Goal: Navigation & Orientation: Find specific page/section

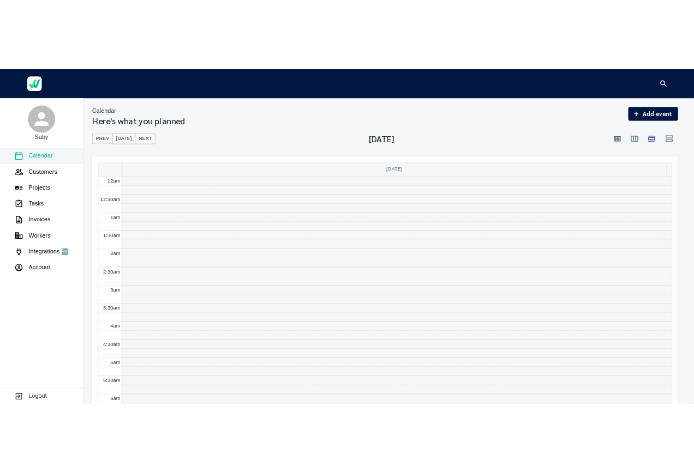
scroll to position [746, 0]
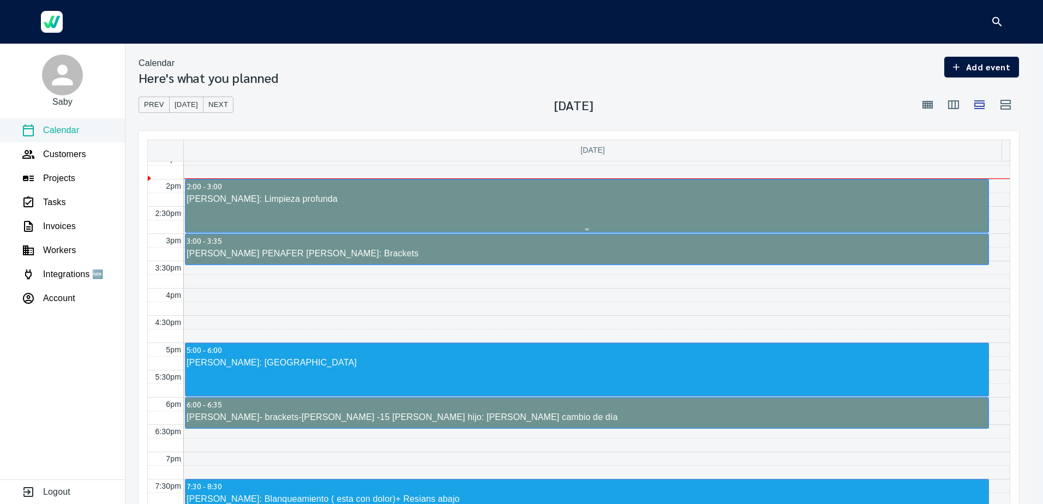
click at [220, 199] on div "[PERSON_NAME]: Limpieza profunda" at bounding box center [587, 199] width 802 height 13
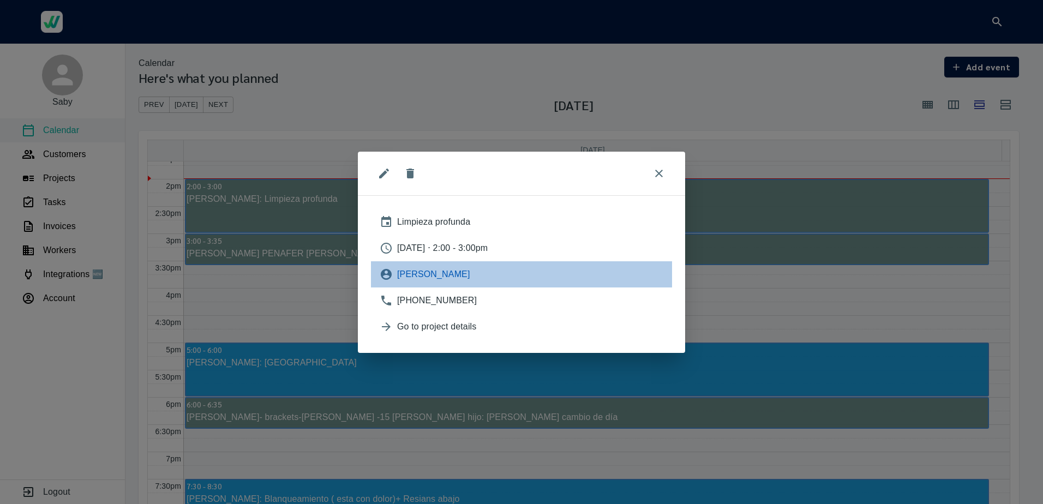
click at [455, 271] on span "[PERSON_NAME]" at bounding box center [530, 274] width 266 height 13
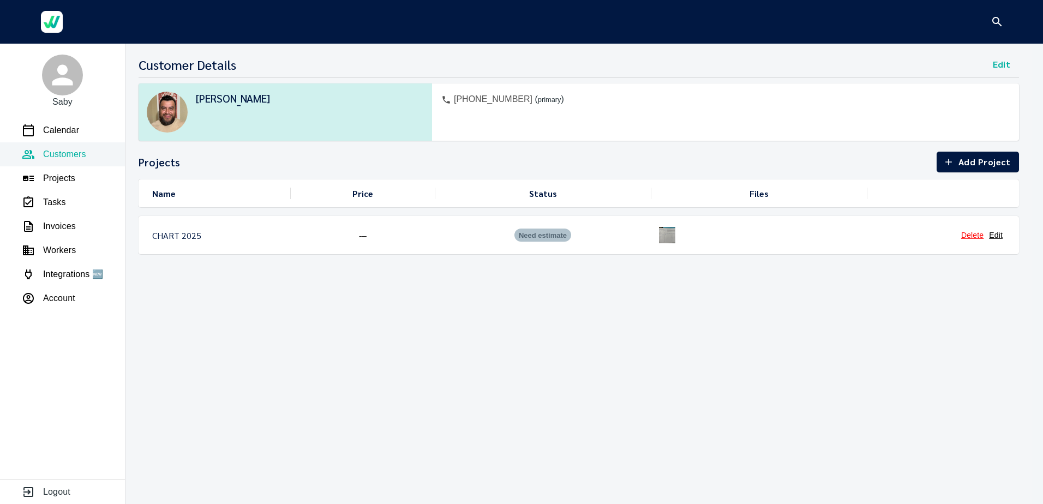
click at [662, 233] on img at bounding box center [667, 235] width 22 height 22
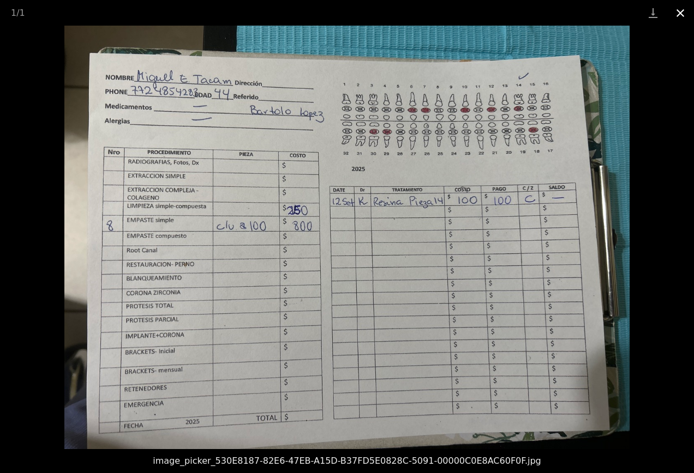
click at [683, 10] on button "Close gallery" at bounding box center [679, 13] width 27 height 26
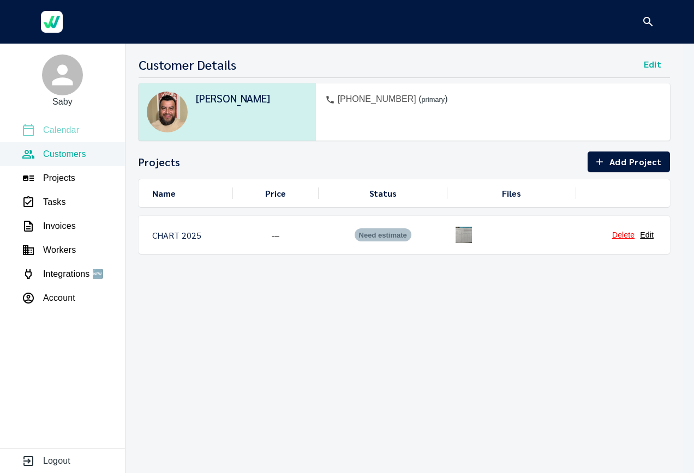
click at [62, 127] on p "Calendar" at bounding box center [61, 130] width 36 height 13
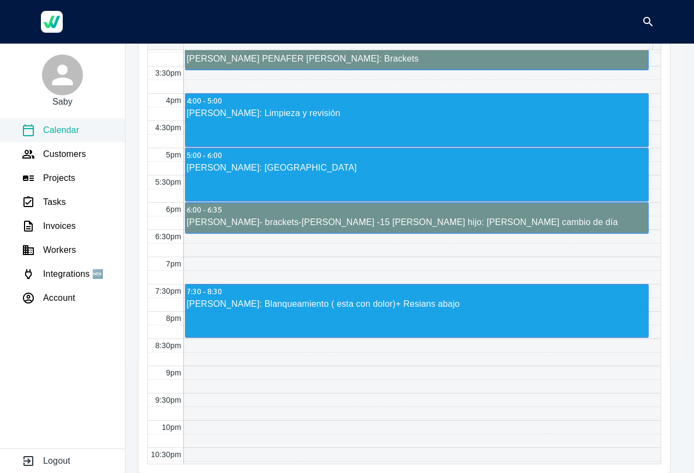
scroll to position [807, 0]
